Goal: Navigation & Orientation: Find specific page/section

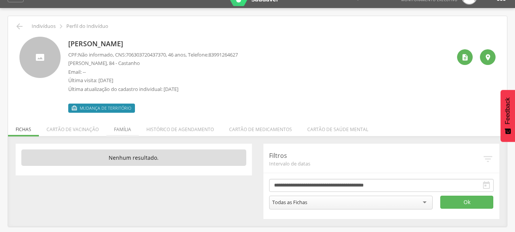
scroll to position [23, 0]
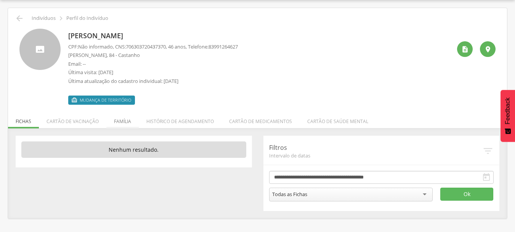
click at [120, 118] on li "Família" at bounding box center [122, 119] width 32 height 18
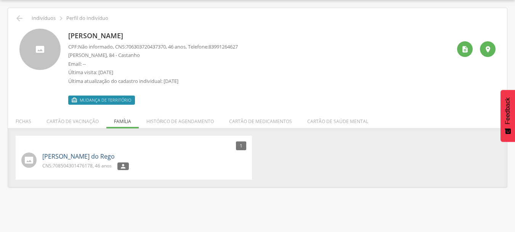
click at [91, 158] on link "Danielle Tavares do Rego" at bounding box center [78, 156] width 72 height 9
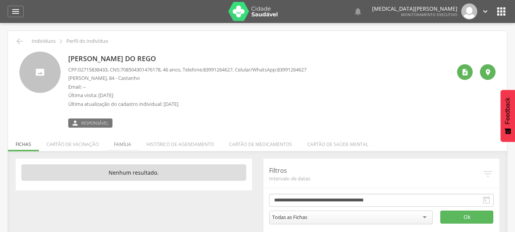
click at [121, 144] on li "Família" at bounding box center [122, 142] width 32 height 18
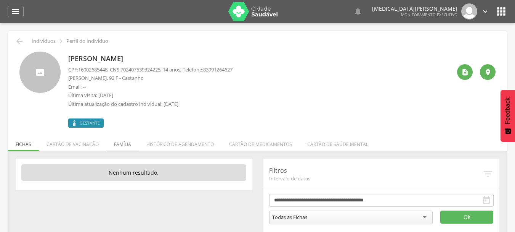
click at [118, 149] on li "Família" at bounding box center [122, 142] width 32 height 18
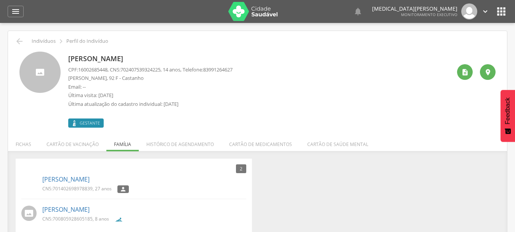
scroll to position [23, 0]
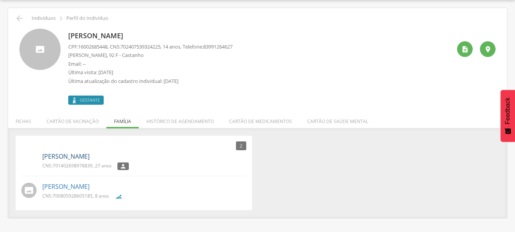
click at [64, 157] on link "[PERSON_NAME]" at bounding box center [65, 156] width 47 height 9
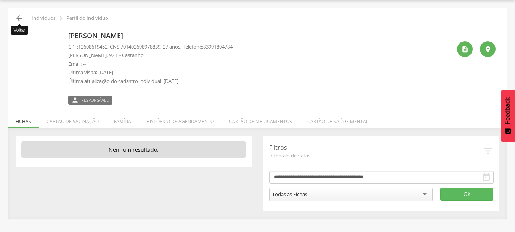
click at [18, 19] on icon "" at bounding box center [19, 18] width 9 height 9
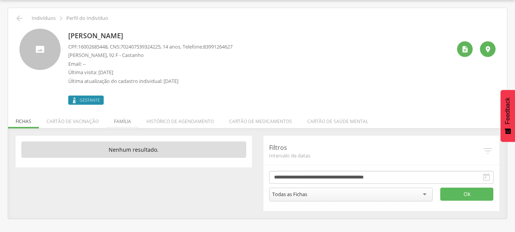
click at [121, 122] on li "Família" at bounding box center [122, 119] width 32 height 18
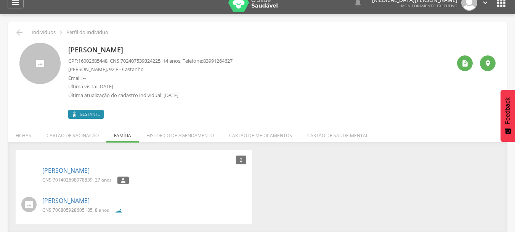
scroll to position [23, 0]
